Goal: Find specific page/section: Find specific page/section

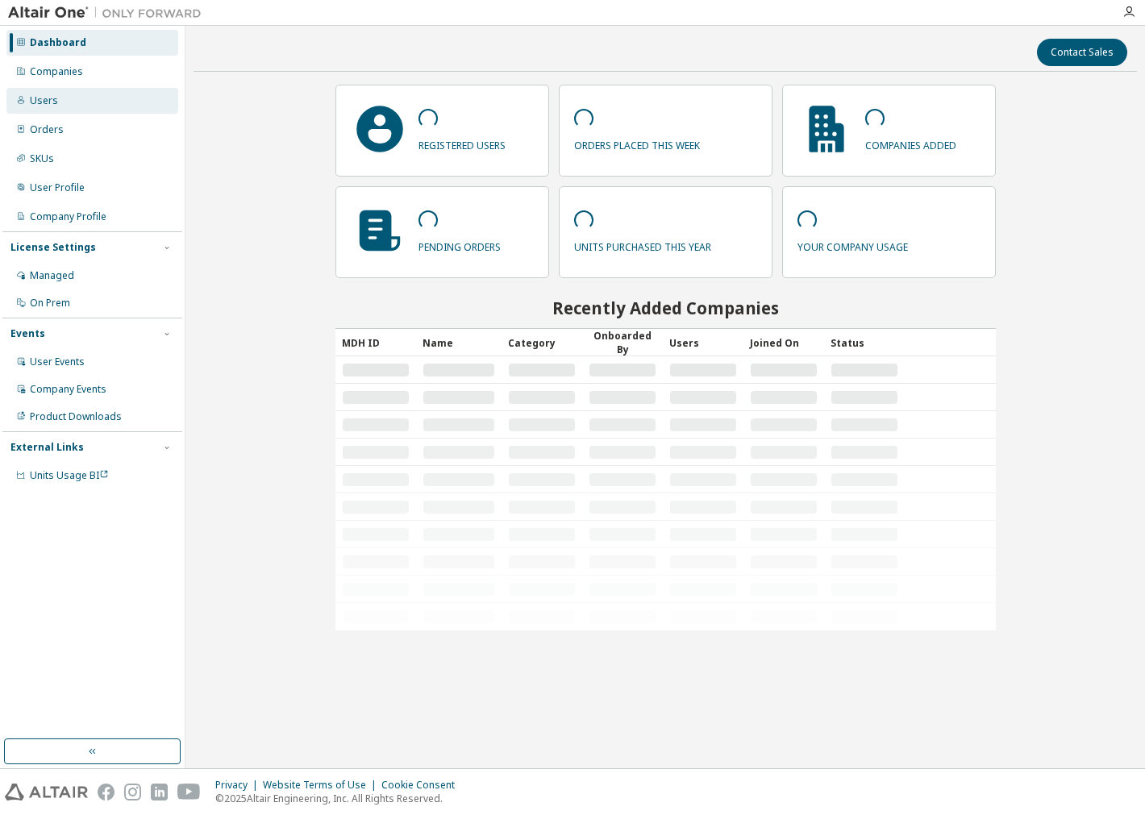
click at [52, 98] on div "Users" at bounding box center [44, 100] width 28 height 13
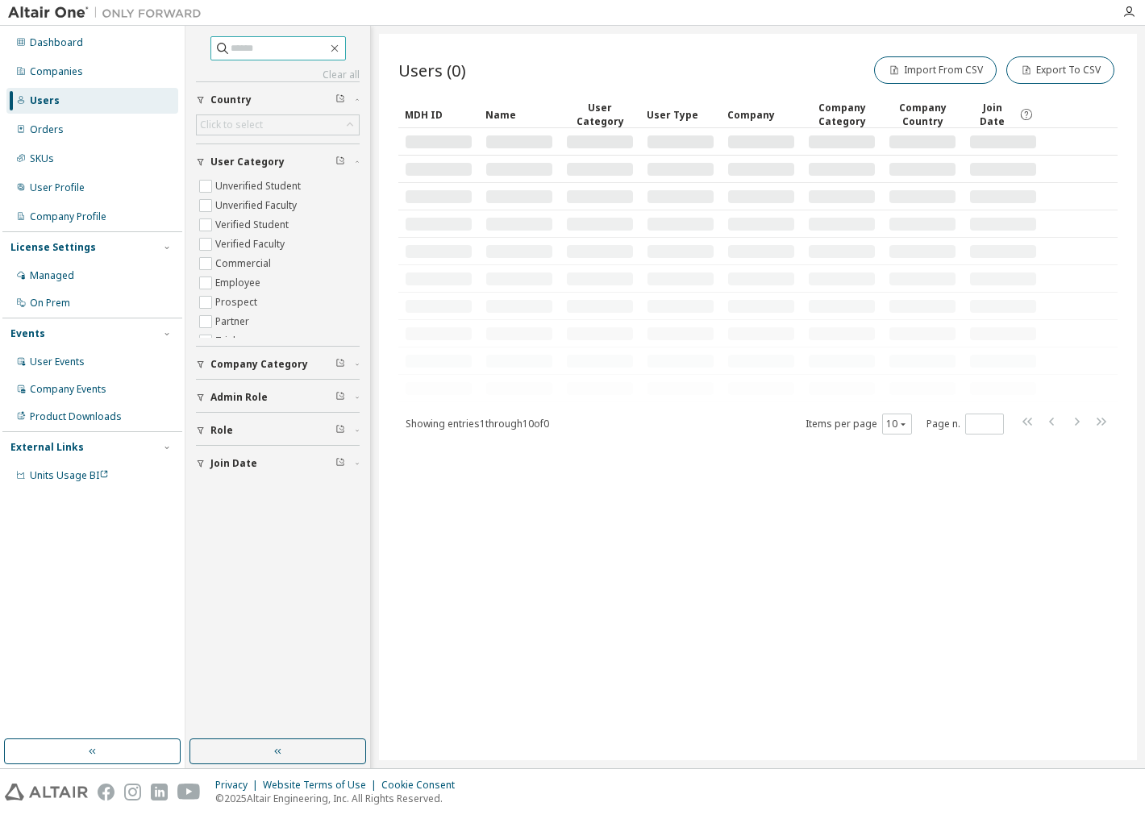
click at [260, 60] on div "Clear all Join Date Role Admin Role Company Category User Category Unverified S…" at bounding box center [278, 257] width 164 height 442
click at [260, 59] on span at bounding box center [277, 48] width 135 height 24
click at [246, 48] on input "text" at bounding box center [279, 48] width 97 height 16
paste input "**********"
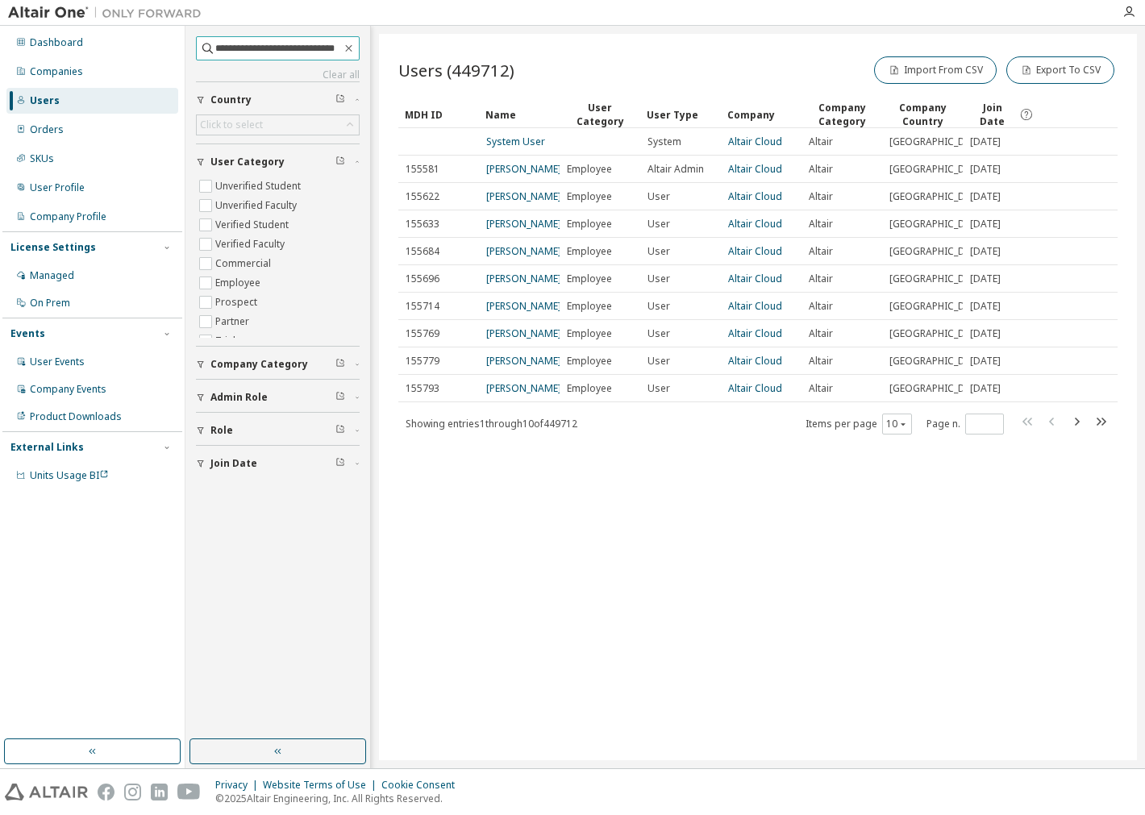
type input "**********"
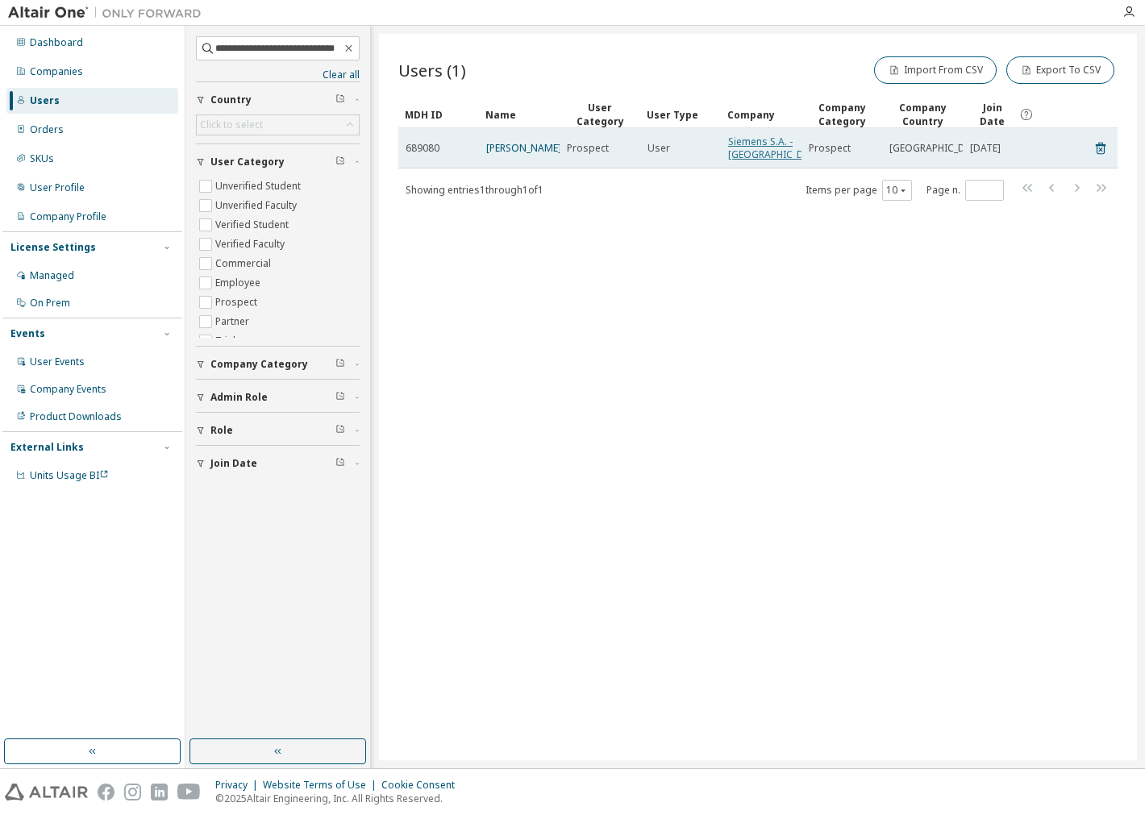
click at [742, 150] on link "Siemens S.A. - Spain" at bounding box center [776, 148] width 97 height 27
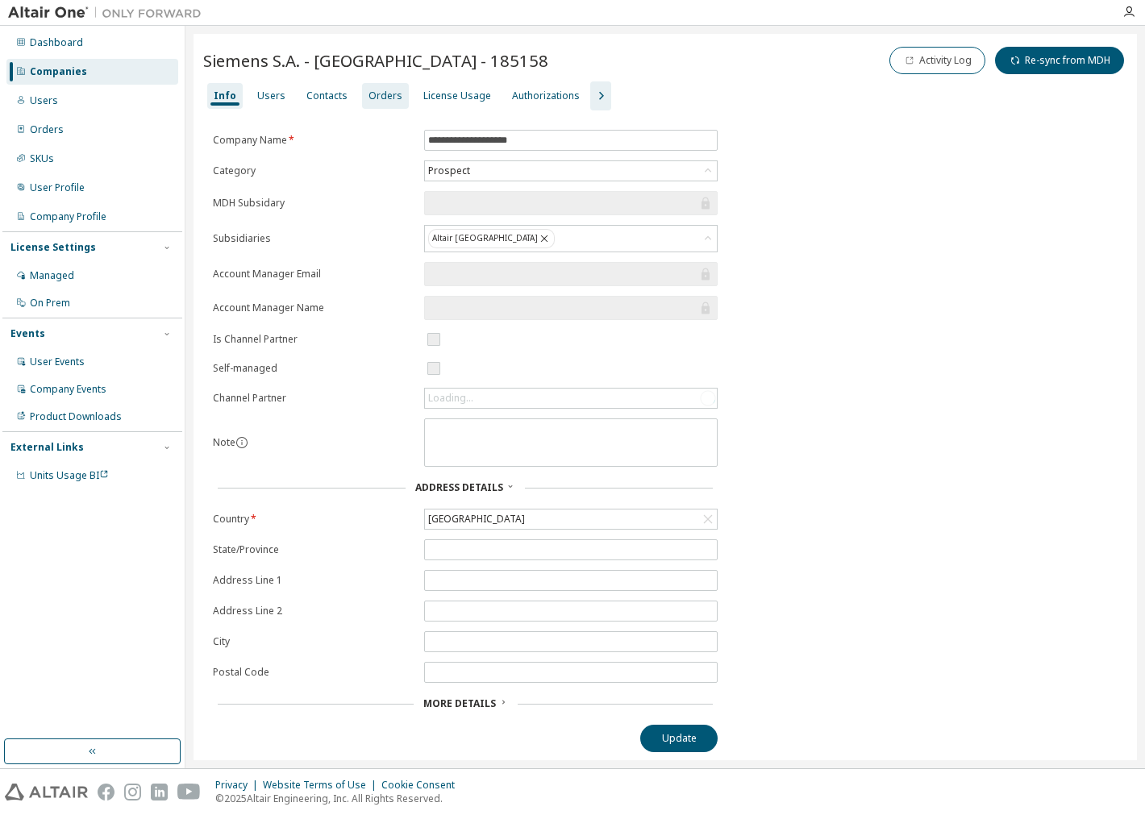
click at [377, 94] on div "Orders" at bounding box center [385, 95] width 34 height 13
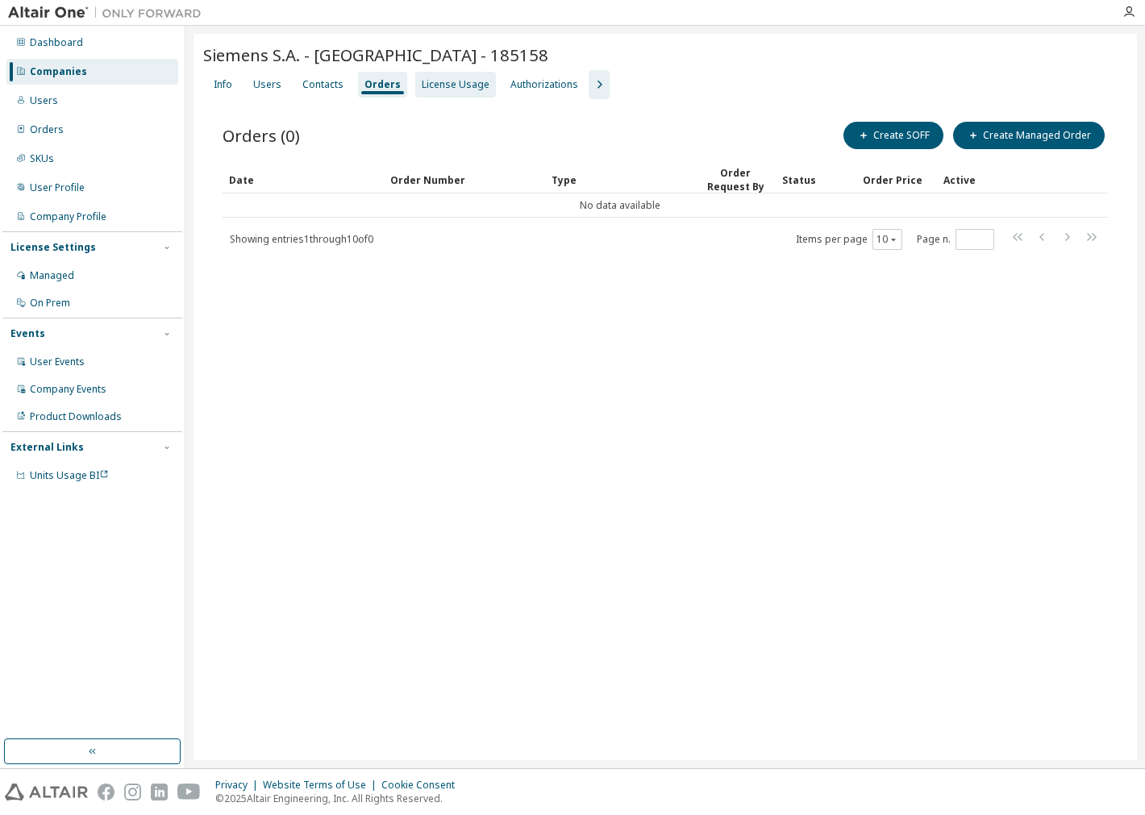
click at [422, 81] on div "License Usage" at bounding box center [456, 84] width 68 height 13
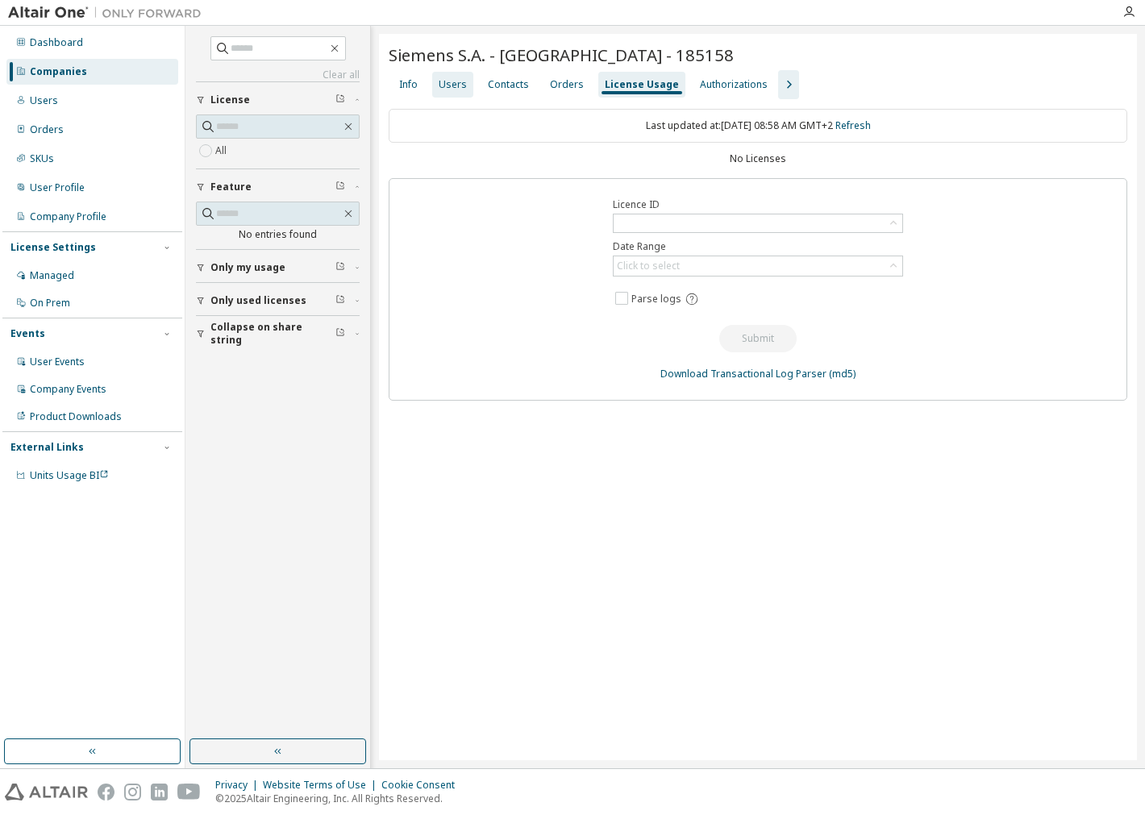
click at [444, 75] on div "Users" at bounding box center [452, 85] width 41 height 26
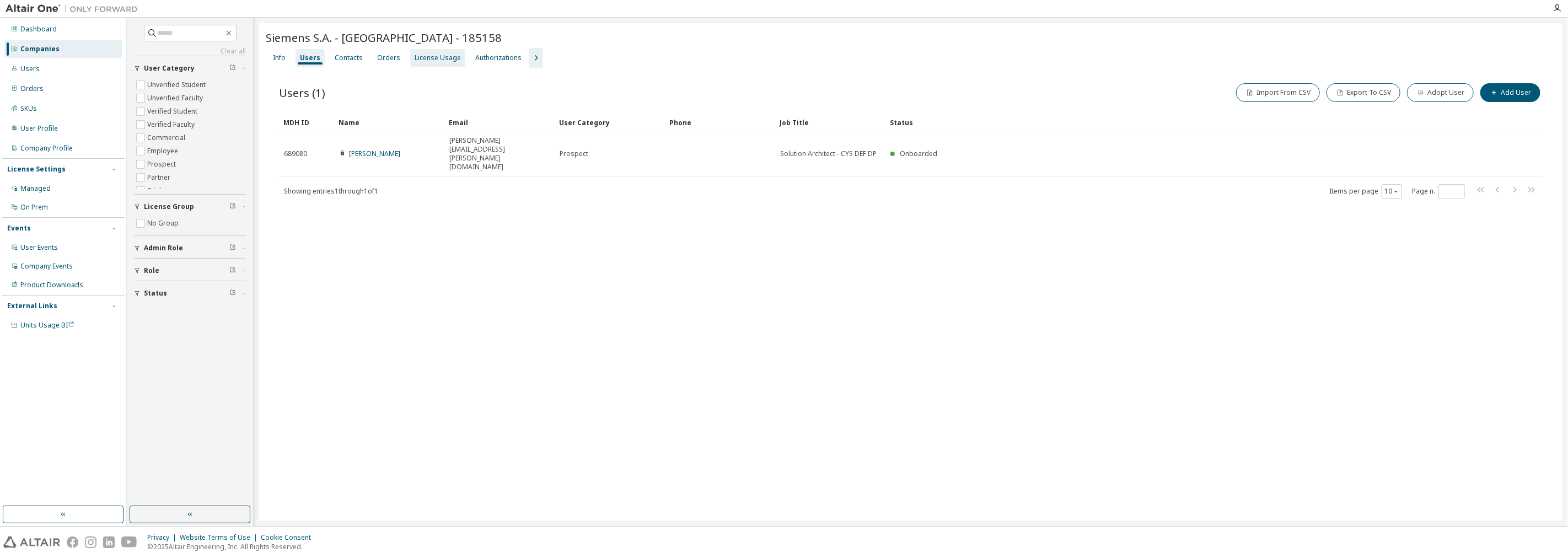
click at [278, 57] on div "Info" at bounding box center [279, 57] width 13 height 9
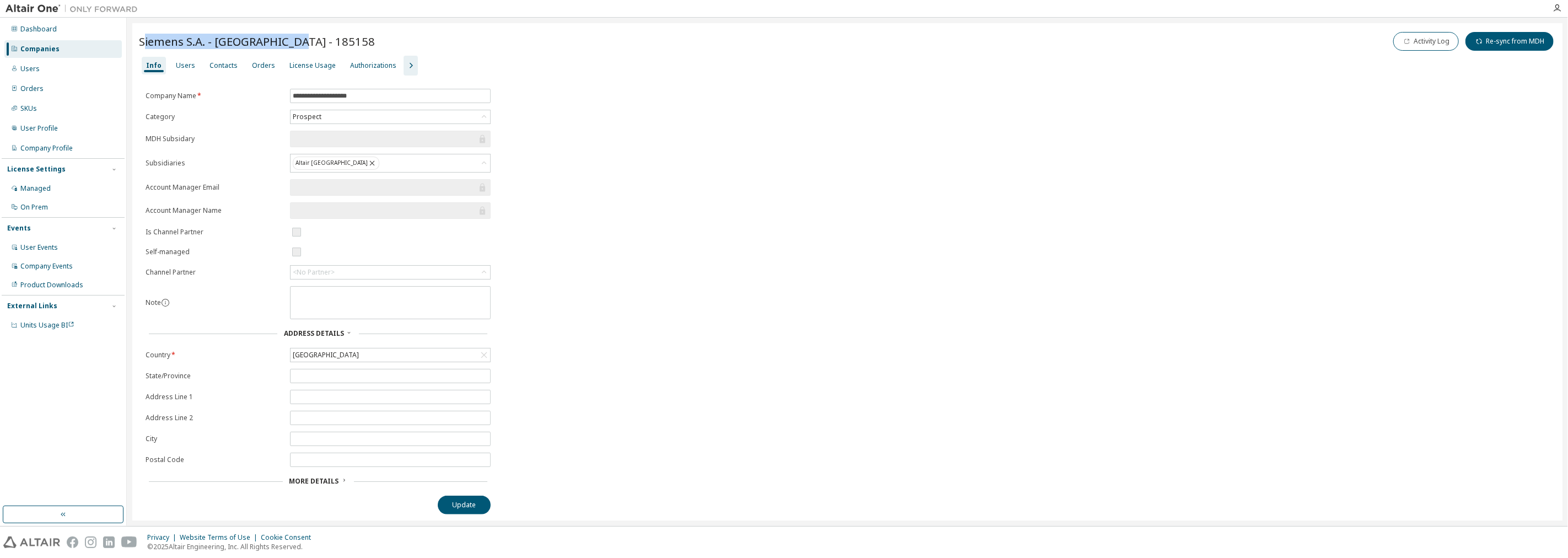
drag, startPoint x: 142, startPoint y: 38, endPoint x: 291, endPoint y: 40, distance: 149.0
click at [301, 37] on div "Siemens S.A. - Spain - 185158 Activity Log Re-sync from MDH" at bounding box center [847, 42] width 1417 height 23
click at [334, 33] on div "Siemens S.A. - Spain - 185158 Activity Log Re-sync from MDH" at bounding box center [847, 42] width 1417 height 23
drag, startPoint x: 315, startPoint y: 41, endPoint x: 131, endPoint y: 42, distance: 184.0
click at [131, 42] on div "**********" at bounding box center [847, 271] width 1441 height 508
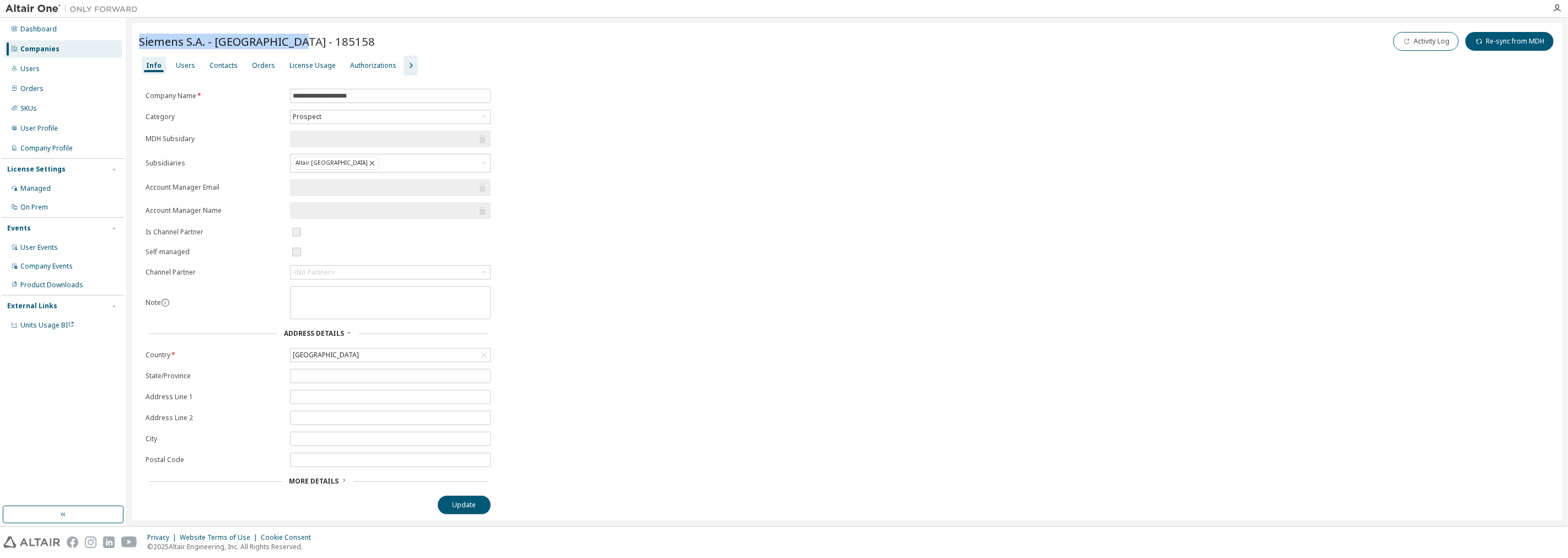
copy span "Siemens S.A. - Spain - 185158"
